Goal: Task Accomplishment & Management: Complete application form

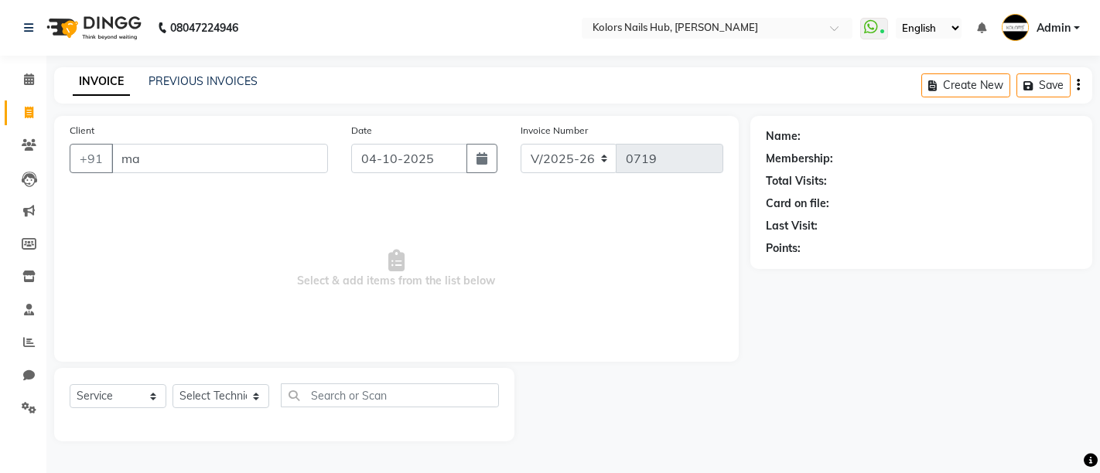
select select "7121"
select select "service"
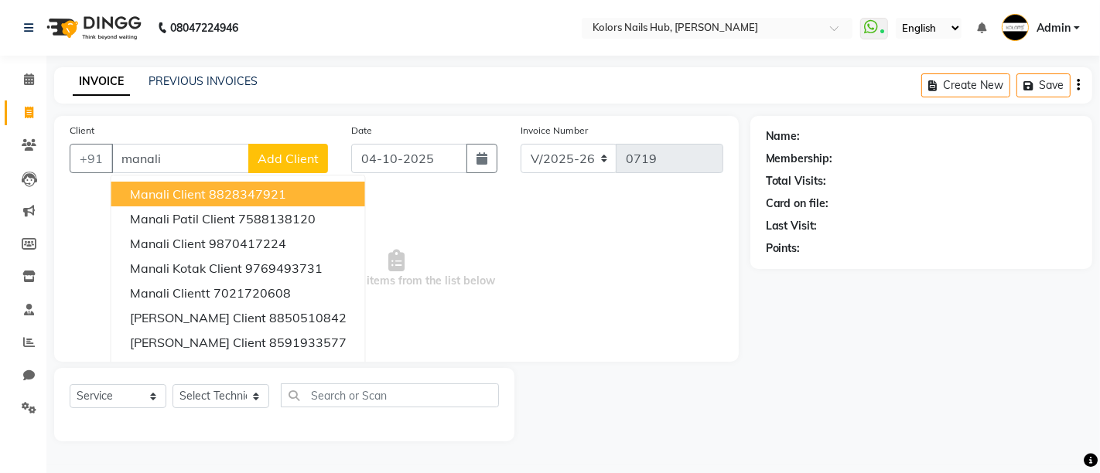
click at [272, 196] on ngb-highlight "8828347921" at bounding box center [247, 193] width 77 height 15
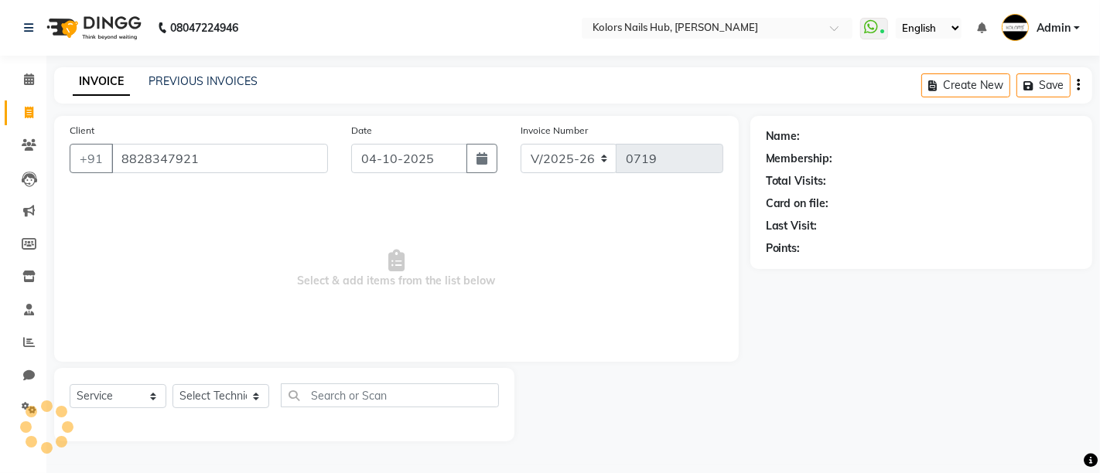
type input "8828347921"
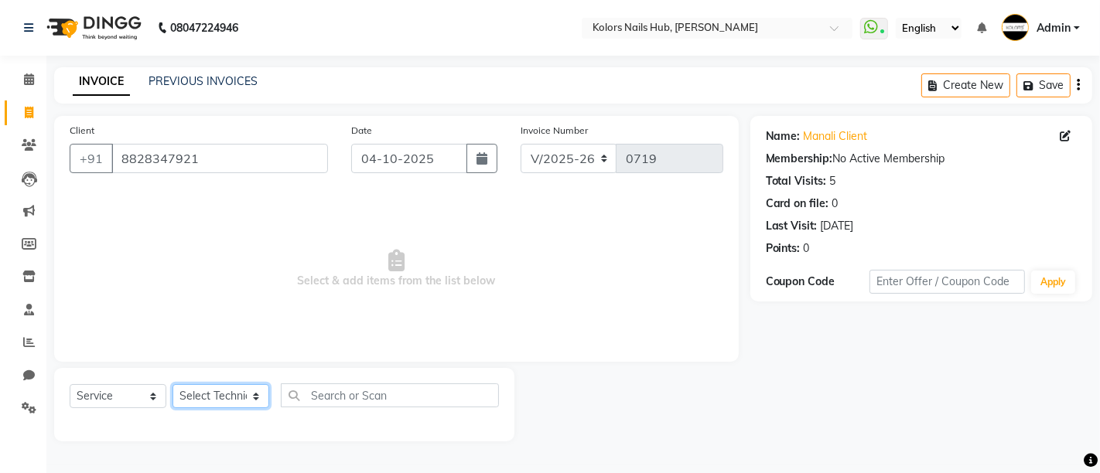
click at [225, 402] on select "Select Technician [PERSON_NAME] [PERSON_NAME]" at bounding box center [220, 396] width 97 height 24
select select "59814"
click at [172, 384] on select "Select Technician [PERSON_NAME] [PERSON_NAME]" at bounding box center [220, 396] width 97 height 24
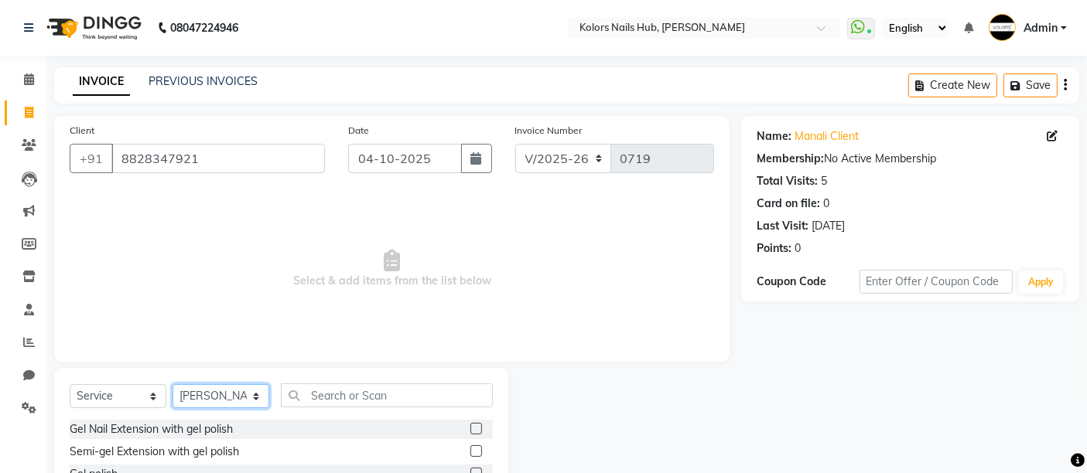
scroll to position [145, 0]
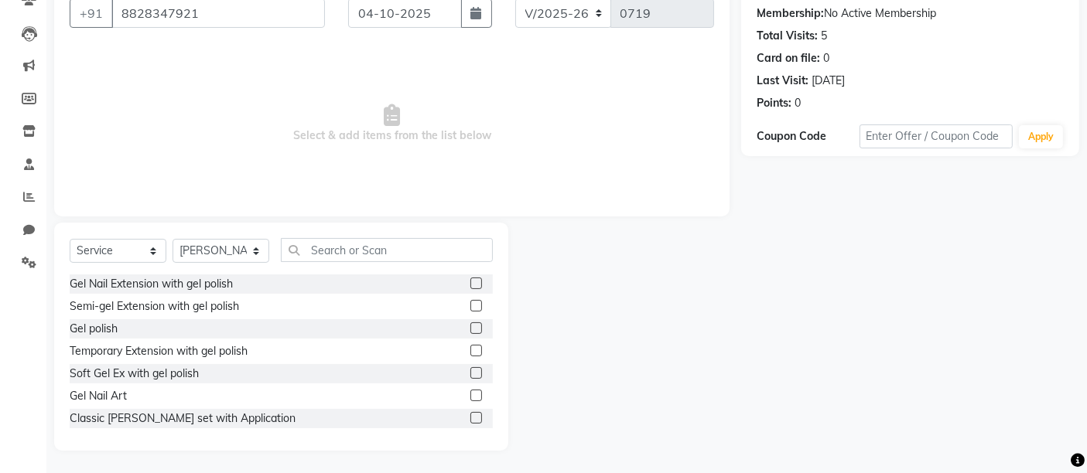
click at [470, 305] on label at bounding box center [476, 306] width 12 height 12
click at [470, 305] on input "checkbox" at bounding box center [475, 307] width 10 height 10
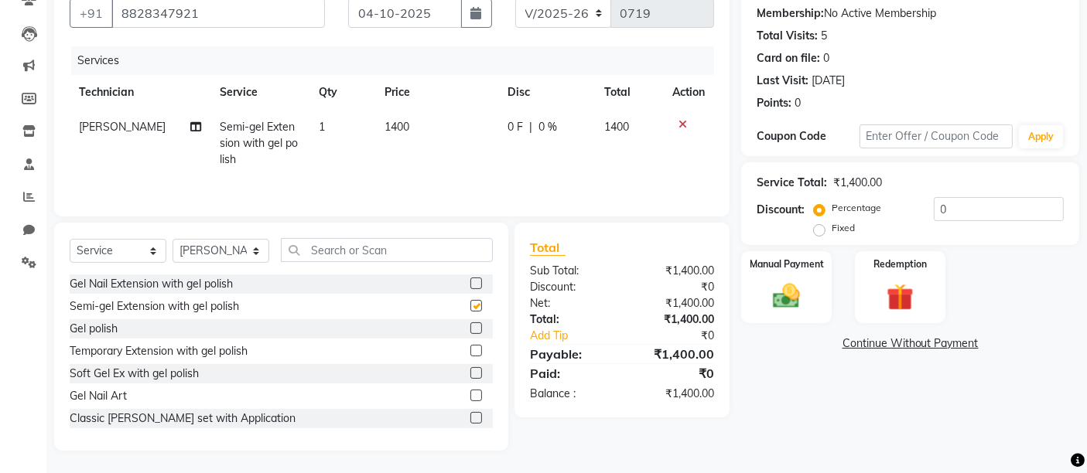
checkbox input "false"
click at [398, 121] on span "1400" at bounding box center [396, 127] width 25 height 14
select select "59814"
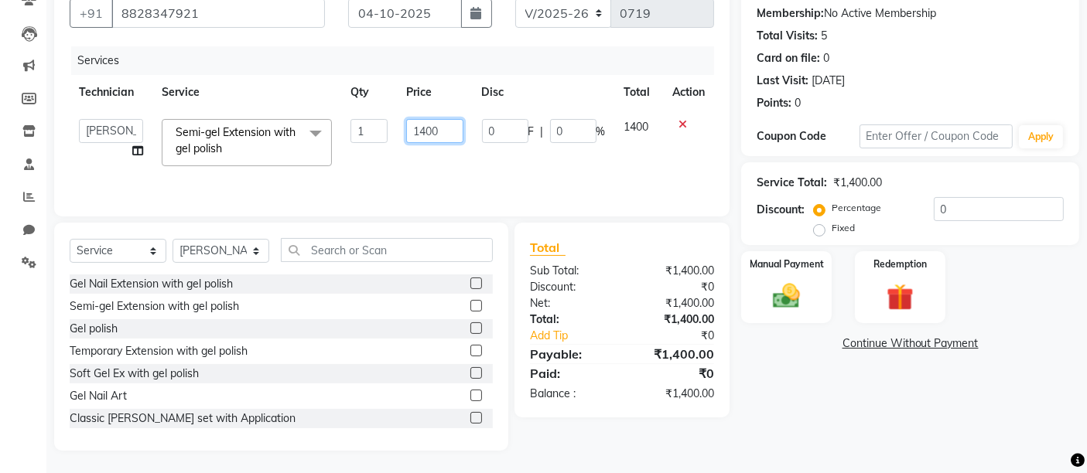
click at [421, 124] on input "1400" at bounding box center [434, 131] width 56 height 24
click at [427, 125] on input "1400" at bounding box center [434, 131] width 56 height 24
type input "1200"
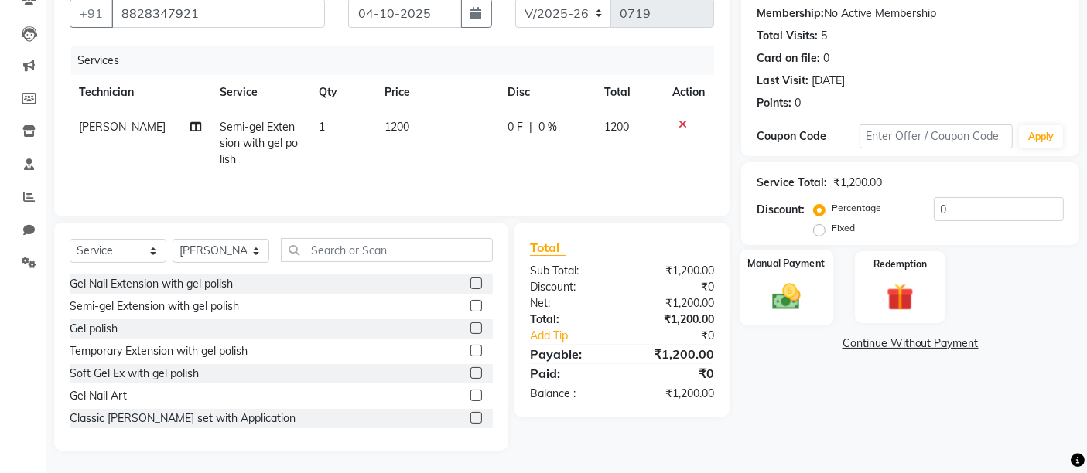
click at [822, 278] on div "Manual Payment" at bounding box center [786, 288] width 94 height 76
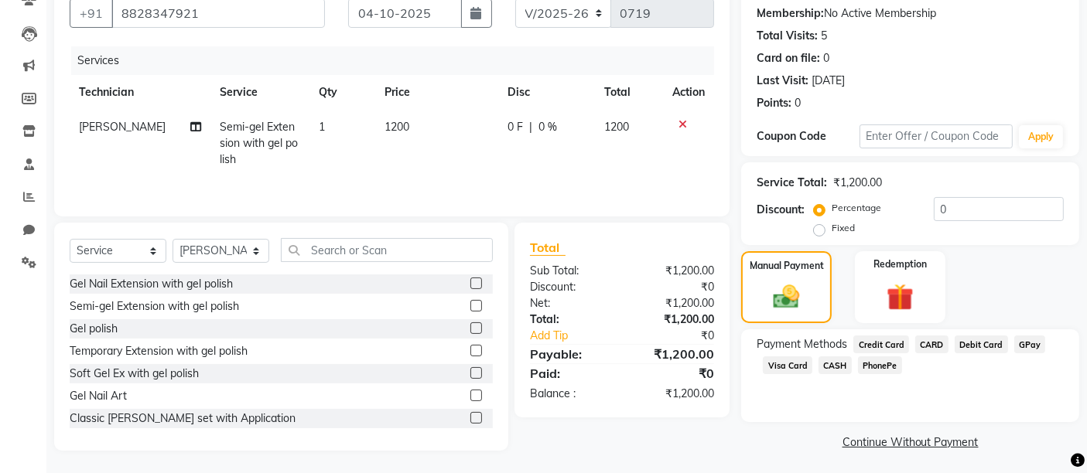
click at [1021, 350] on span "GPay" at bounding box center [1030, 345] width 32 height 18
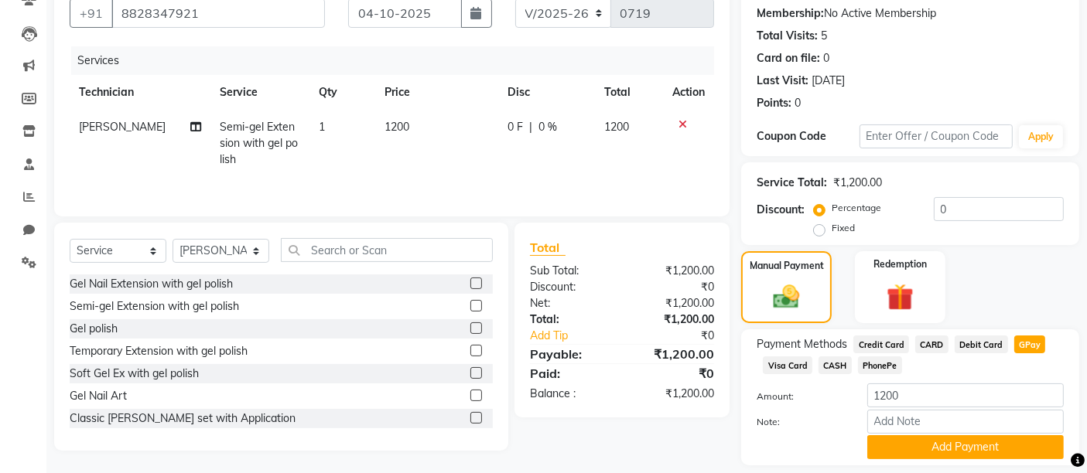
scroll to position [192, 0]
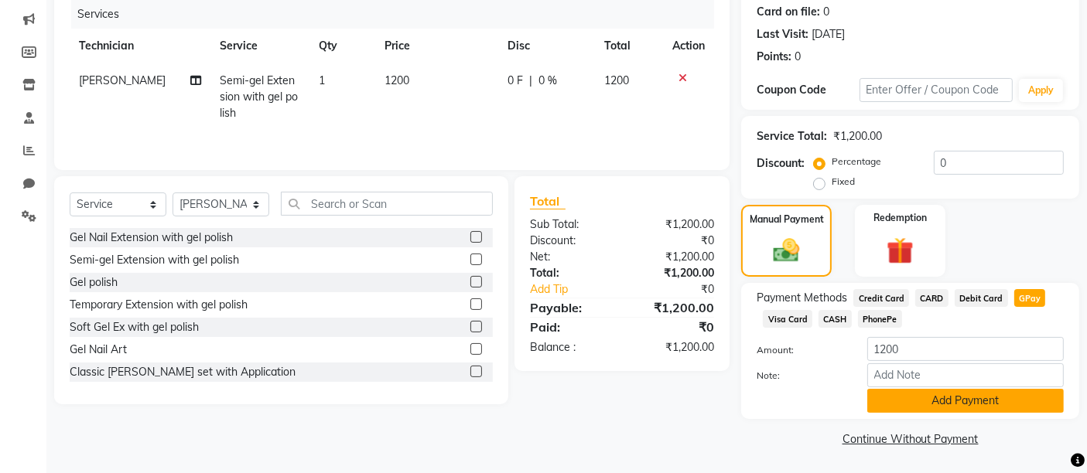
click at [1018, 404] on button "Add Payment" at bounding box center [965, 401] width 196 height 24
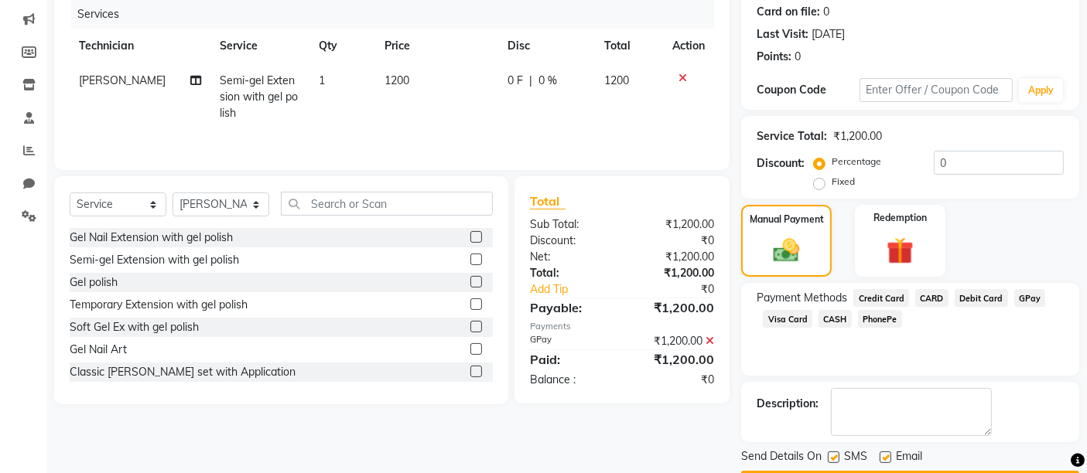
scroll to position [235, 0]
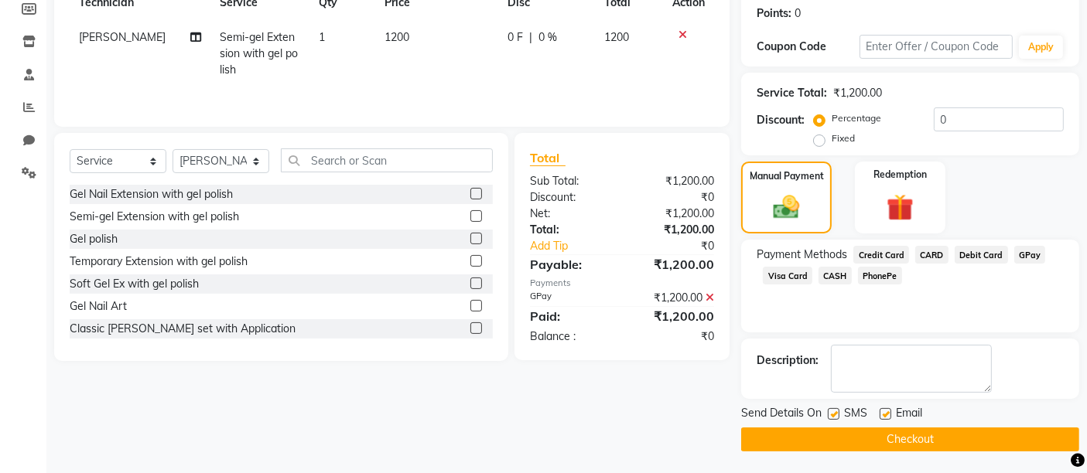
click at [1016, 432] on button "Checkout" at bounding box center [910, 440] width 338 height 24
